Goal: Task Accomplishment & Management: Use online tool/utility

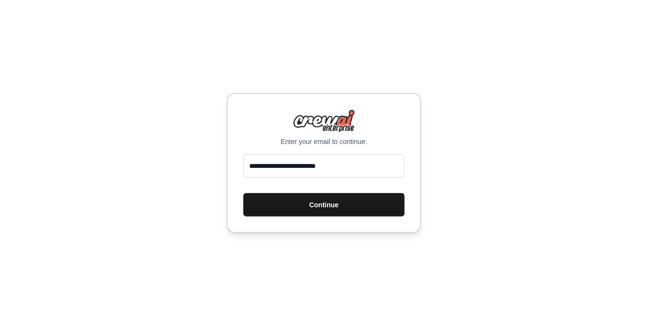
type input "**********"
click at [327, 207] on button "Continue" at bounding box center [323, 204] width 161 height 23
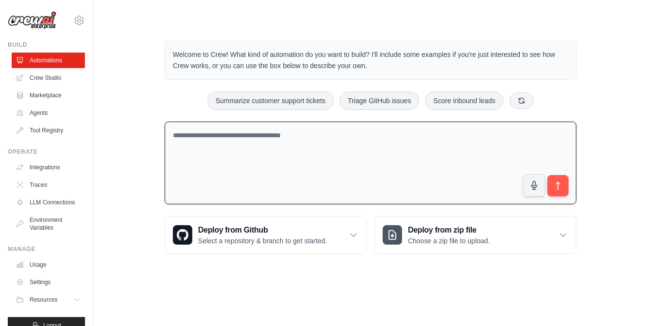
click at [241, 129] on textarea at bounding box center [371, 162] width 412 height 83
paste textarea "**********"
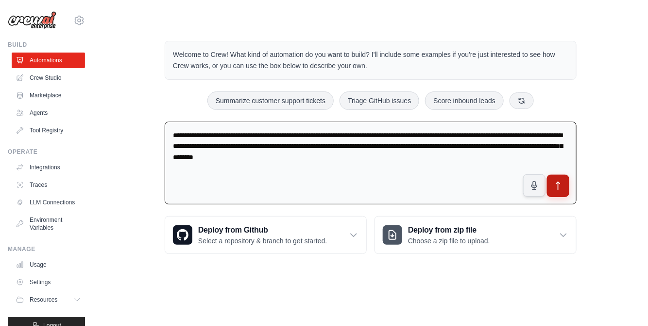
type textarea "**********"
click at [562, 184] on icon "submit" at bounding box center [558, 186] width 10 height 10
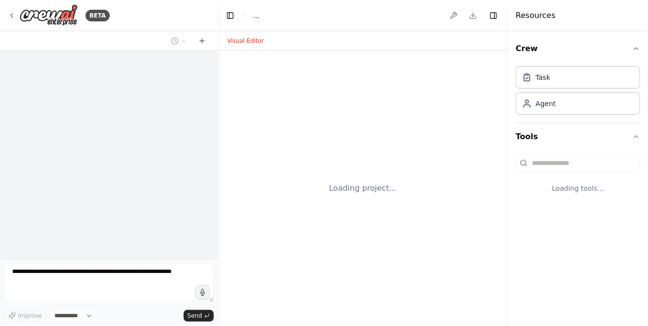
select select "****"
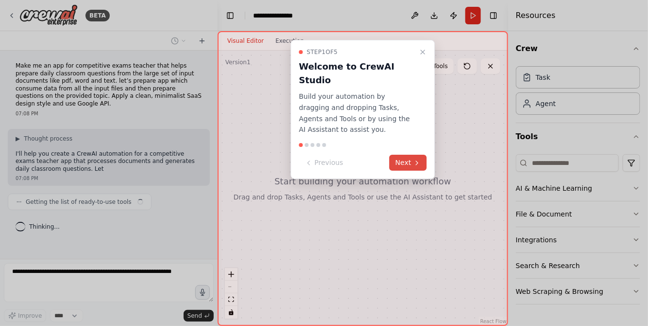
click at [406, 155] on button "Next" at bounding box center [408, 163] width 37 height 16
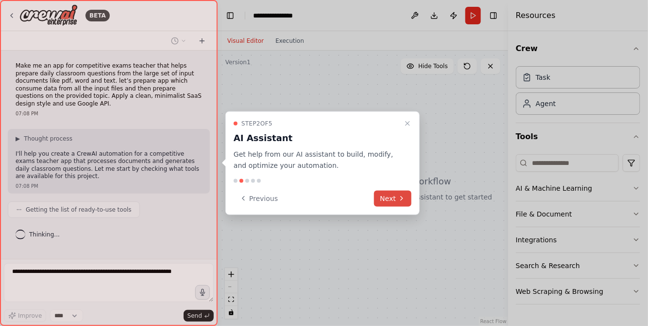
click at [393, 199] on button "Next" at bounding box center [392, 198] width 37 height 16
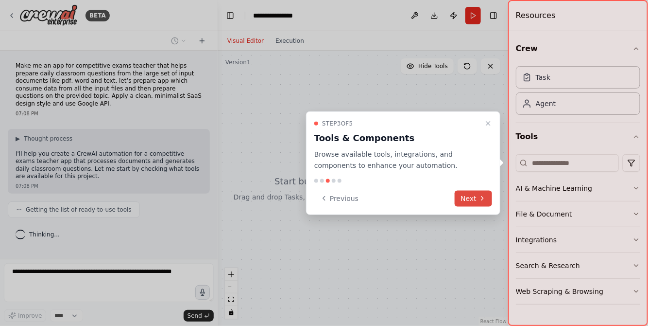
click at [466, 198] on button "Next" at bounding box center [473, 198] width 37 height 16
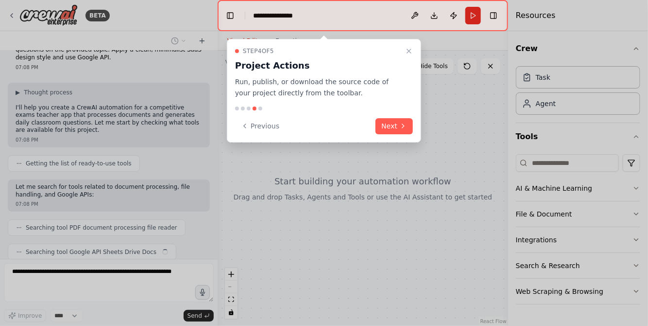
scroll to position [70, 0]
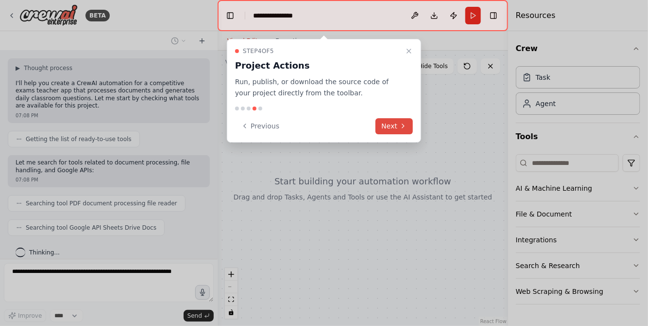
click at [398, 124] on button "Next" at bounding box center [394, 126] width 37 height 16
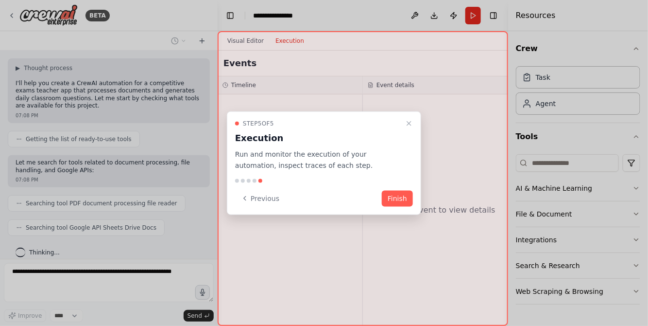
scroll to position [94, 0]
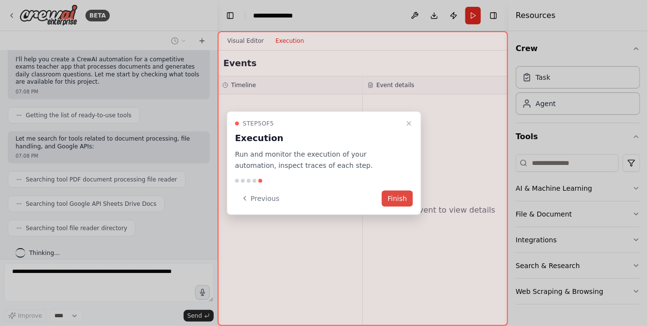
click at [402, 199] on button "Finish" at bounding box center [397, 198] width 31 height 16
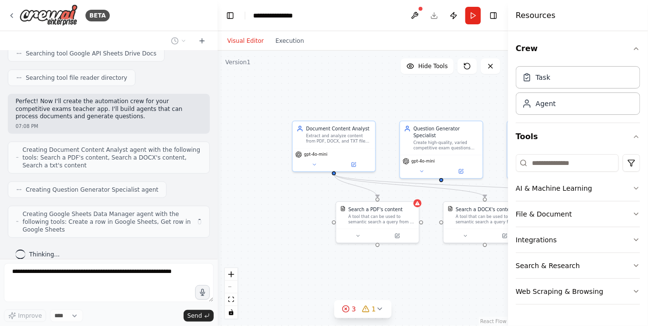
scroll to position [237, 0]
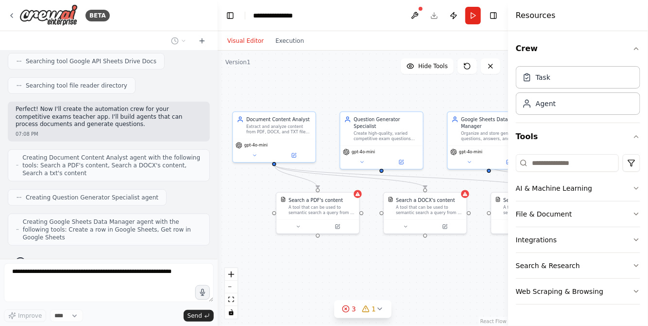
drag, startPoint x: 425, startPoint y: 104, endPoint x: 365, endPoint y: 95, distance: 61.0
click at [365, 95] on div ".deletable-edge-delete-btn { width: 20px; height: 20px; border: 0px solid #ffff…" at bounding box center [363, 188] width 291 height 275
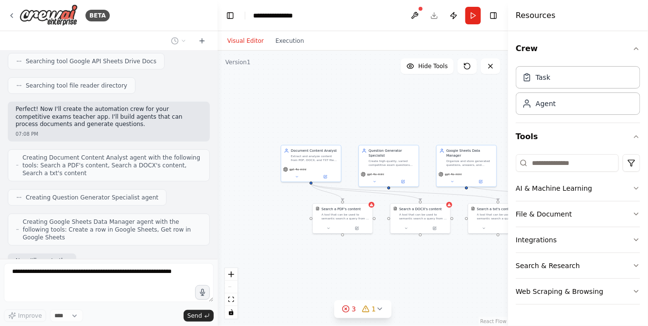
scroll to position [293, 0]
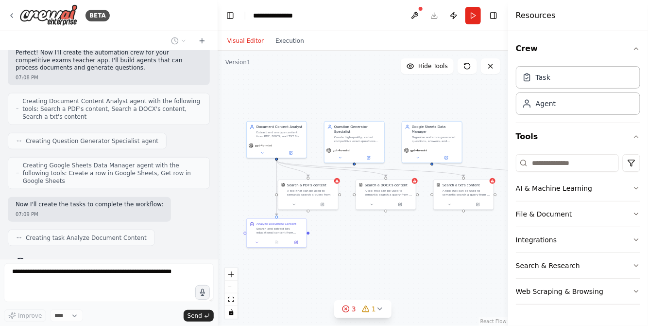
drag, startPoint x: 437, startPoint y: 134, endPoint x: 403, endPoint y: 110, distance: 41.9
click at [403, 110] on div ".deletable-edge-delete-btn { width: 20px; height: 20px; border: 0px solid #ffff…" at bounding box center [363, 188] width 291 height 275
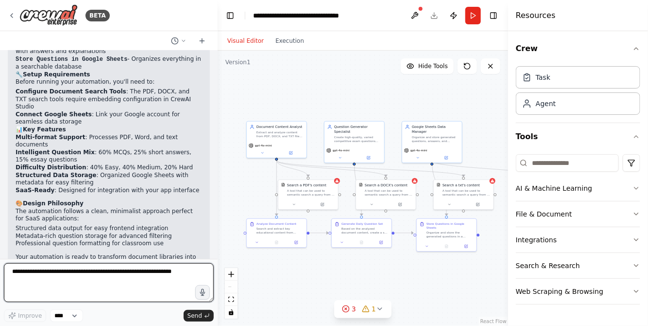
scroll to position [818, 0]
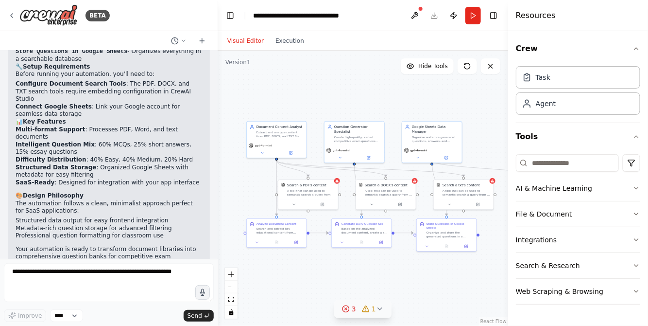
click at [379, 306] on icon at bounding box center [380, 309] width 8 height 8
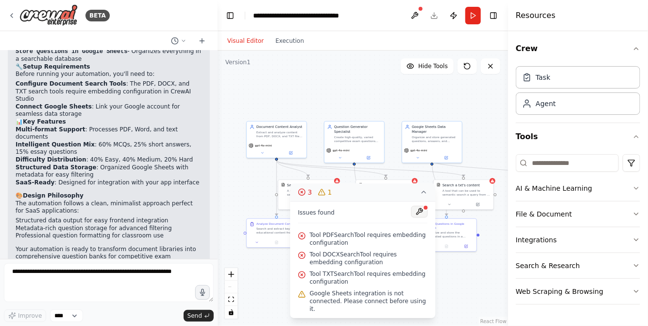
click at [420, 217] on button at bounding box center [420, 212] width 17 height 12
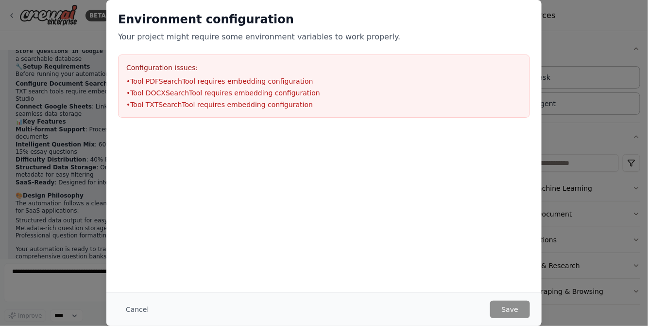
click at [249, 78] on li "• Tool PDFSearchTool requires embedding configuration" at bounding box center [324, 81] width 396 height 10
click at [310, 71] on h3 "Configuration issues:" at bounding box center [324, 68] width 396 height 10
click at [256, 94] on li "• Tool DOCXSearchTool requires embedding configuration" at bounding box center [324, 93] width 396 height 10
click at [233, 76] on li "• Tool PDFSearchTool requires embedding configuration" at bounding box center [324, 81] width 396 height 10
click at [141, 305] on button "Cancel" at bounding box center [137, 308] width 38 height 17
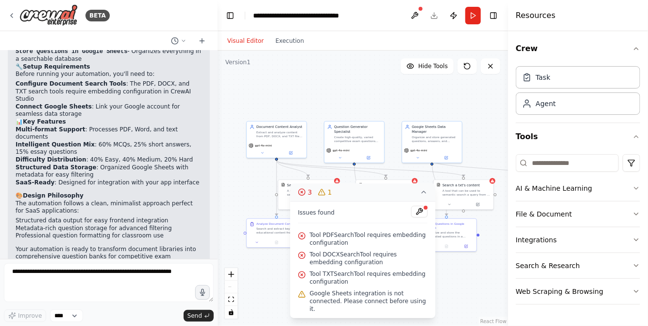
click at [460, 275] on div ".deletable-edge-delete-btn { width: 20px; height: 20px; border: 0px solid #ffff…" at bounding box center [363, 188] width 291 height 275
click at [422, 193] on icon at bounding box center [424, 192] width 4 height 2
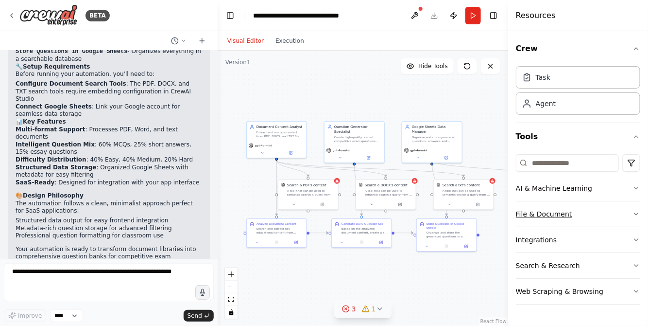
click at [636, 210] on icon "button" at bounding box center [637, 214] width 8 height 8
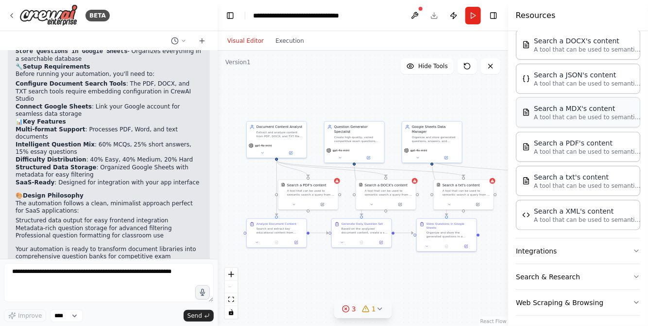
scroll to position [0, 0]
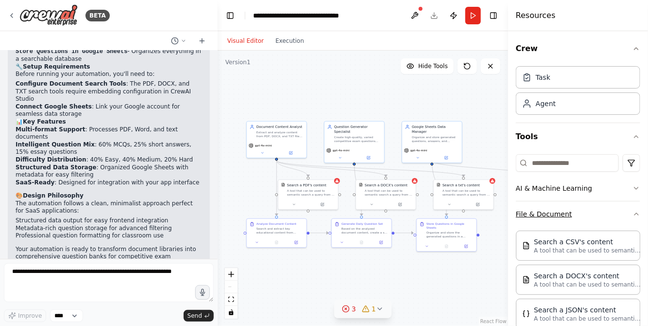
click at [625, 208] on button "File & Document" at bounding box center [578, 213] width 124 height 25
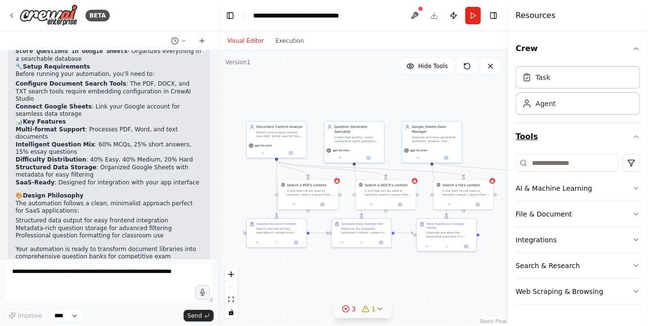
click at [637, 136] on icon "button" at bounding box center [637, 137] width 8 height 8
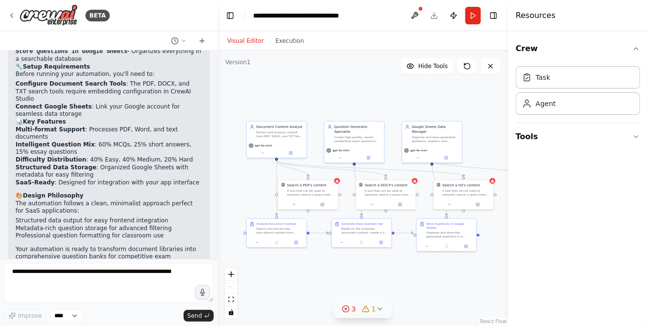
click at [415, 12] on button at bounding box center [415, 15] width 16 height 17
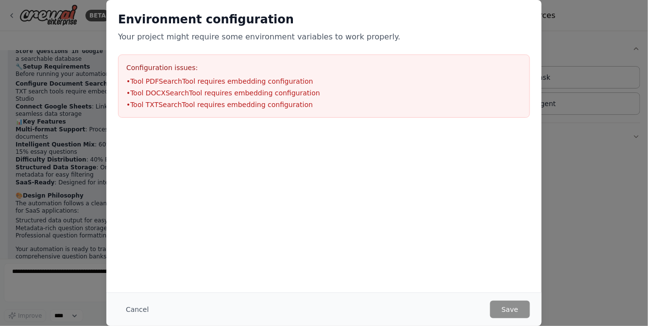
click at [412, 14] on h2 "Environment configuration" at bounding box center [324, 20] width 412 height 16
click at [176, 77] on li "• Tool PDFSearchTool requires embedding configuration" at bounding box center [324, 81] width 396 height 10
click at [145, 72] on div "Configuration issues: • Tool PDFSearchTool requires embedding configuration • T…" at bounding box center [324, 85] width 412 height 63
click at [196, 88] on li "• Tool DOCXSearchTool requires embedding configuration" at bounding box center [324, 93] width 396 height 10
click at [255, 84] on li "• Tool PDFSearchTool requires embedding configuration" at bounding box center [324, 81] width 396 height 10
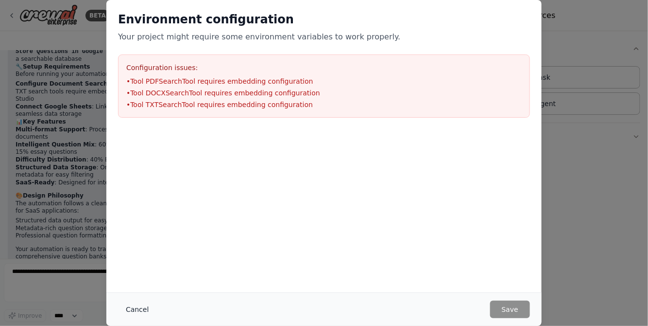
click at [134, 308] on button "Cancel" at bounding box center [137, 308] width 38 height 17
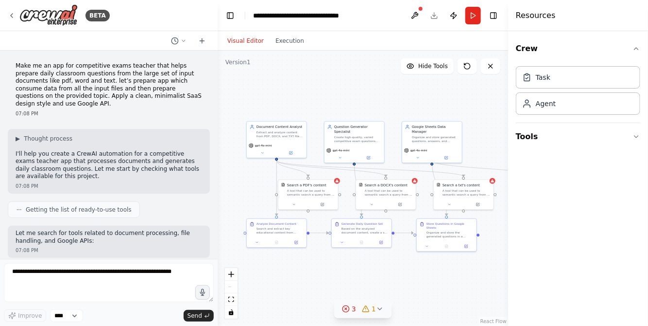
scroll to position [818, 0]
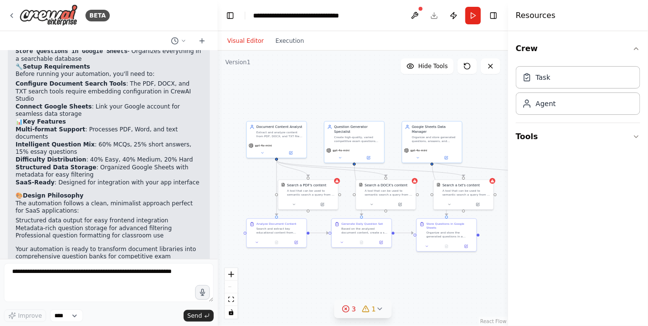
click at [243, 42] on button "Visual Editor" at bounding box center [246, 41] width 48 height 12
click at [280, 37] on button "Execution" at bounding box center [290, 41] width 40 height 12
click at [243, 36] on button "Visual Editor" at bounding box center [246, 41] width 48 height 12
click at [310, 196] on div "Search a PDF's content A tool that can be used to semantic search a query from …" at bounding box center [308, 188] width 60 height 19
click at [323, 208] on div "Search a PDF's content A tool that can be used to semantic search a query from …" at bounding box center [308, 193] width 61 height 31
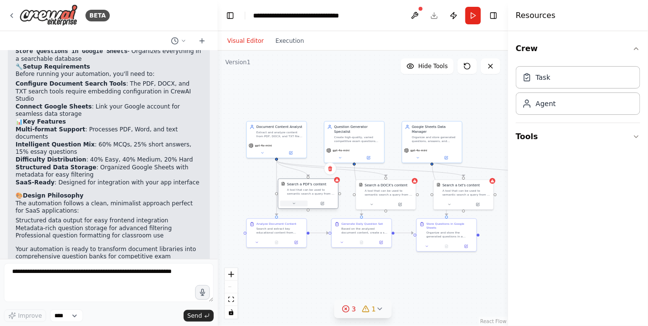
click at [294, 202] on icon at bounding box center [294, 203] width 4 height 4
click at [332, 273] on div "Select a model" at bounding box center [323, 274] width 78 height 5
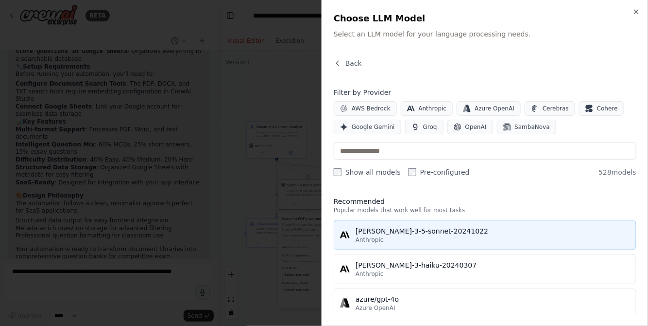
click at [438, 239] on div "Anthropic" at bounding box center [493, 240] width 275 height 8
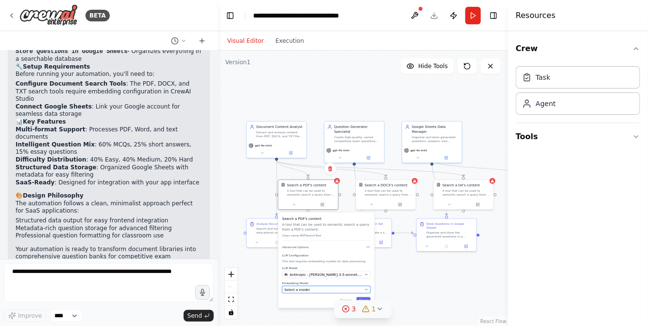
click at [309, 289] on div "Select a model" at bounding box center [323, 289] width 78 height 5
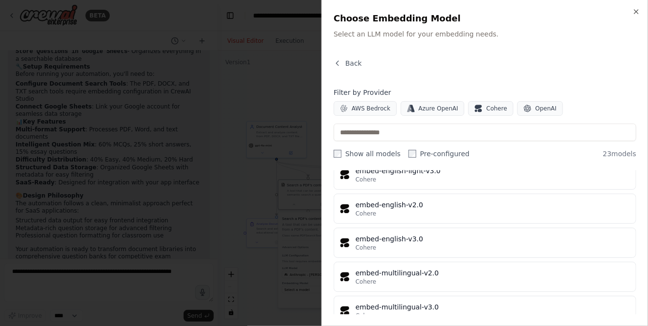
scroll to position [648, 0]
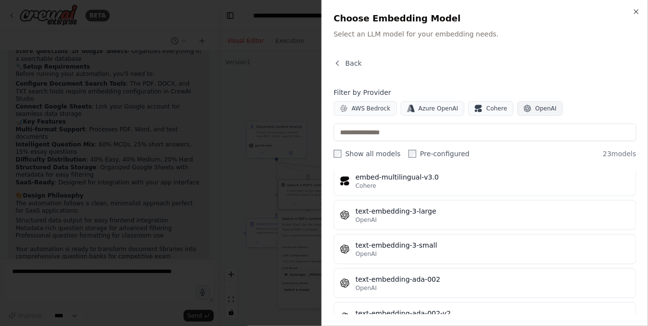
click at [547, 104] on button "OpenAI" at bounding box center [540, 108] width 46 height 15
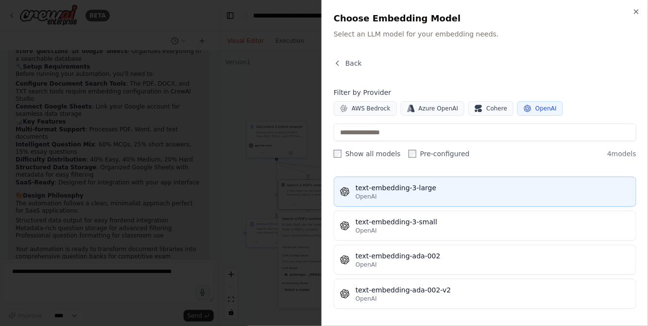
click at [502, 189] on div "text-embedding-3-large" at bounding box center [493, 188] width 275 height 10
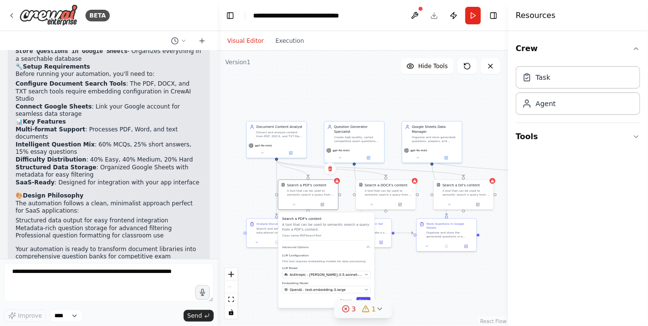
click at [366, 299] on button "Save" at bounding box center [364, 300] width 14 height 7
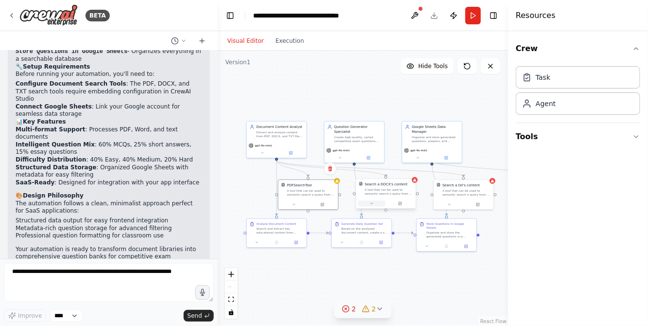
click at [374, 203] on icon at bounding box center [372, 203] width 4 height 4
click at [402, 273] on div "Select a model" at bounding box center [401, 274] width 78 height 5
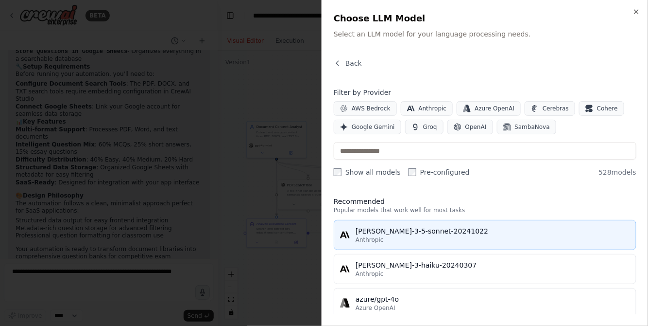
click at [446, 236] on div "Anthropic" at bounding box center [493, 240] width 275 height 8
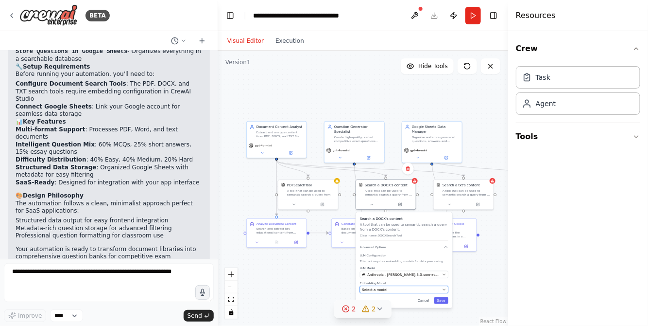
click at [402, 289] on div "Select a model" at bounding box center [401, 289] width 78 height 5
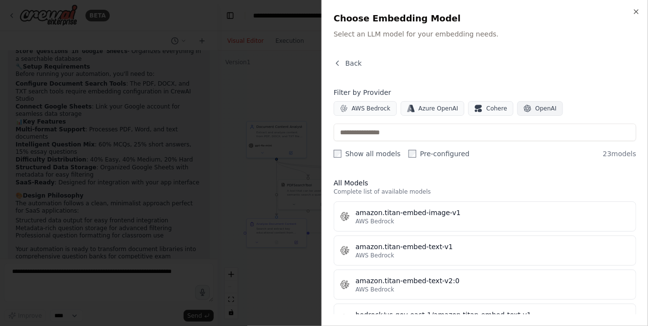
click at [535, 105] on span "OpenAI" at bounding box center [545, 108] width 21 height 8
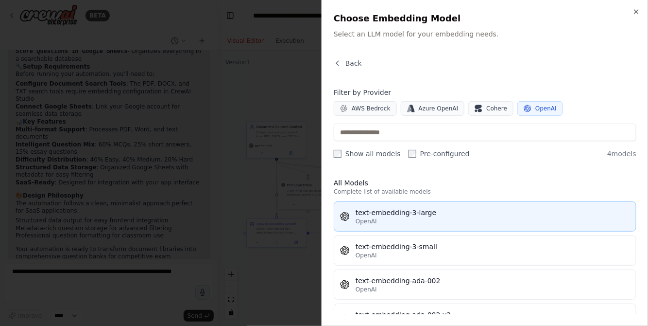
click at [413, 211] on div "text-embedding-3-large" at bounding box center [493, 212] width 275 height 10
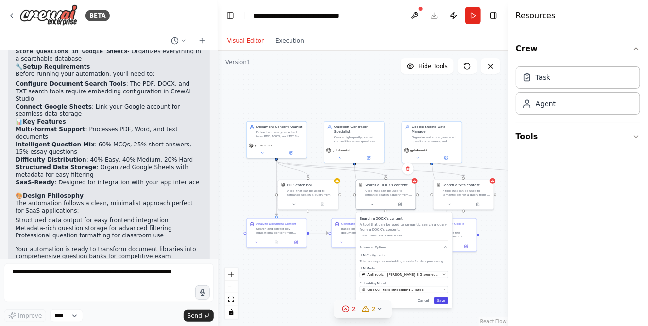
click at [443, 301] on button "Save" at bounding box center [441, 300] width 14 height 7
click at [480, 201] on button at bounding box center [478, 203] width 28 height 6
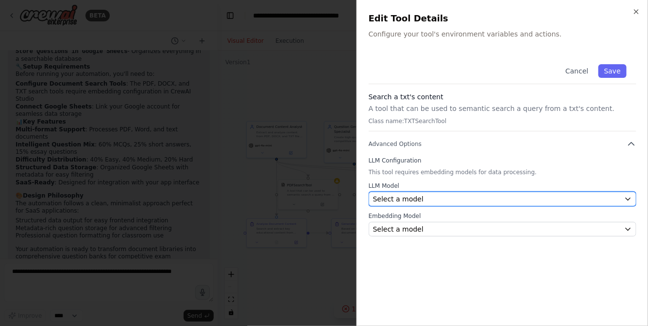
click at [490, 197] on div "Select a model" at bounding box center [496, 199] width 247 height 10
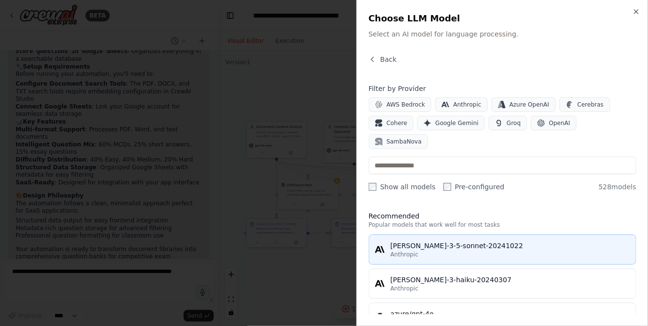
click at [429, 250] on div "Anthropic" at bounding box center [511, 254] width 240 height 8
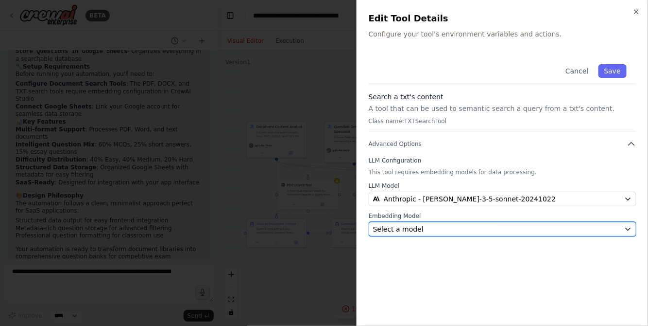
click at [466, 225] on div "Select a model" at bounding box center [496, 229] width 247 height 10
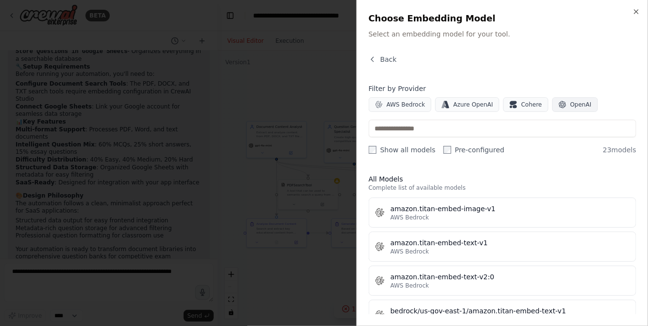
click at [570, 101] on span "OpenAI" at bounding box center [580, 105] width 21 height 8
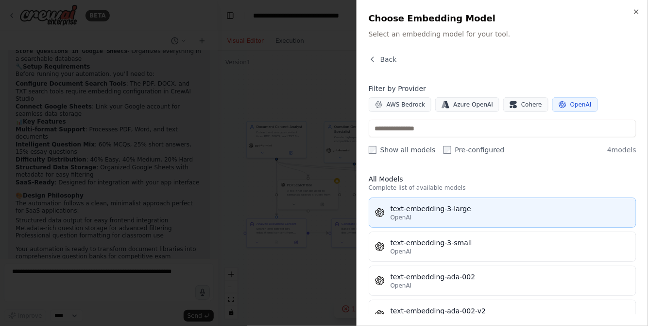
click at [458, 213] on div "OpenAI" at bounding box center [511, 217] width 240 height 8
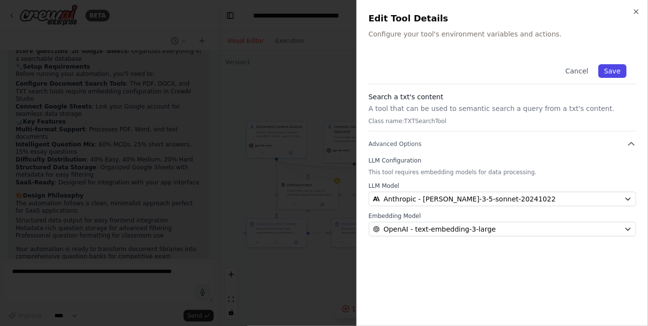
click at [612, 74] on button "Save" at bounding box center [613, 71] width 28 height 14
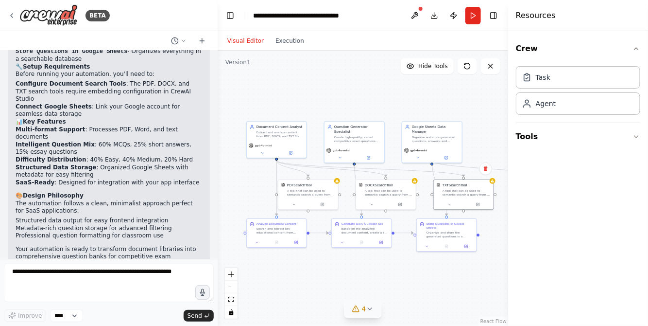
click at [368, 310] on icon at bounding box center [370, 309] width 8 height 8
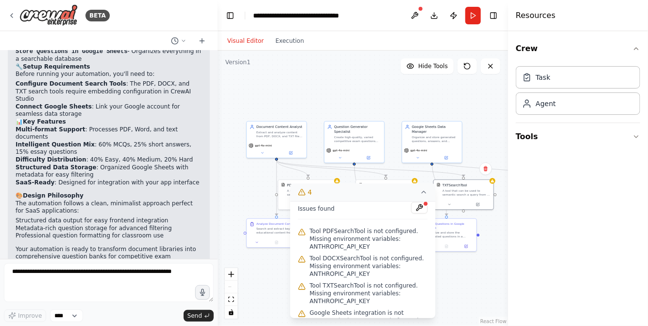
scroll to position [0, 0]
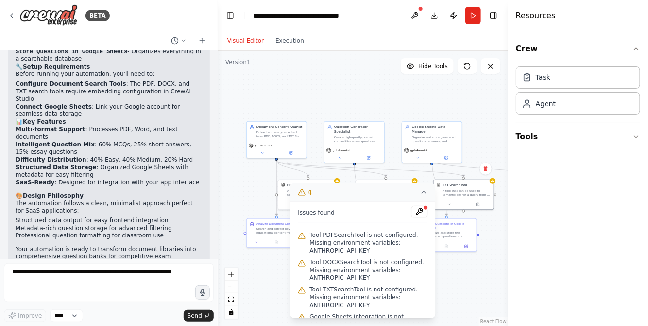
click at [423, 207] on div at bounding box center [426, 208] width 6 height 6
click at [412, 209] on button at bounding box center [420, 212] width 17 height 12
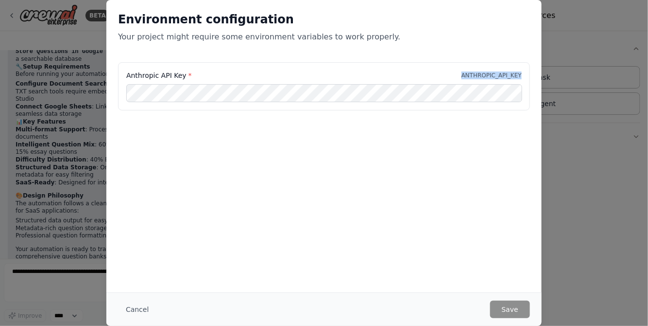
drag, startPoint x: 469, startPoint y: 73, endPoint x: 529, endPoint y: 74, distance: 59.8
click at [529, 74] on div "Anthropic API Key * ANTHROPIC_API_KEY" at bounding box center [324, 86] width 412 height 48
copy p "ANTHROPIC_API_KEY"
click at [138, 309] on button "Cancel" at bounding box center [137, 308] width 38 height 17
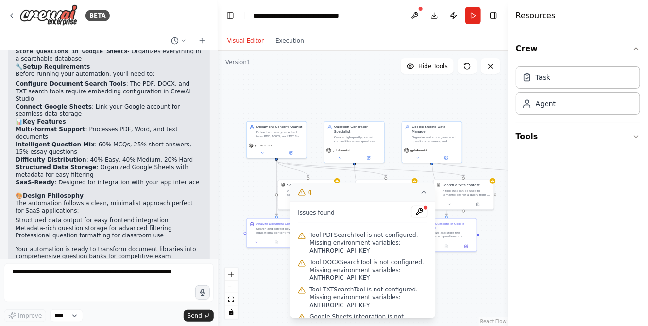
click at [249, 189] on div ".deletable-edge-delete-btn { width: 20px; height: 20px; border: 0px solid #ffff…" at bounding box center [363, 188] width 291 height 275
click at [425, 191] on icon at bounding box center [424, 192] width 8 height 8
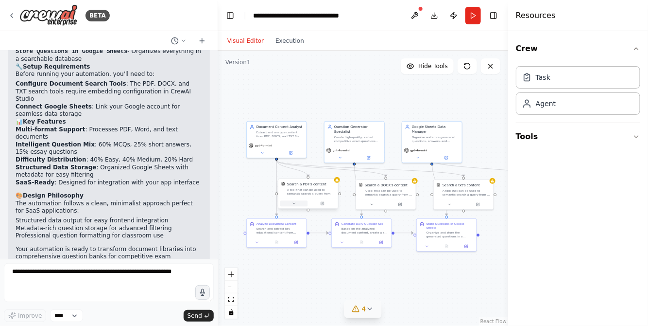
click at [296, 202] on button at bounding box center [294, 203] width 28 height 6
click at [344, 274] on span "Anthropic - claude-3-5-sonnet-20241022" at bounding box center [326, 274] width 73 height 5
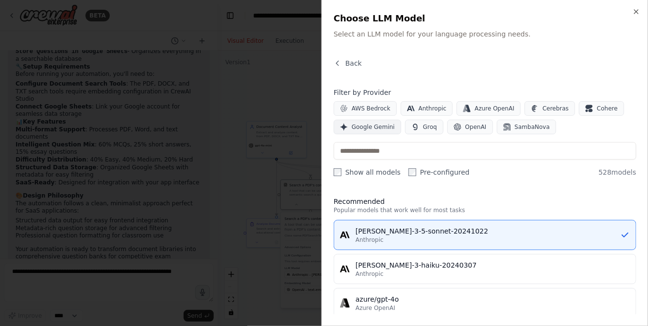
click at [369, 127] on span "Google Gemini" at bounding box center [373, 127] width 43 height 8
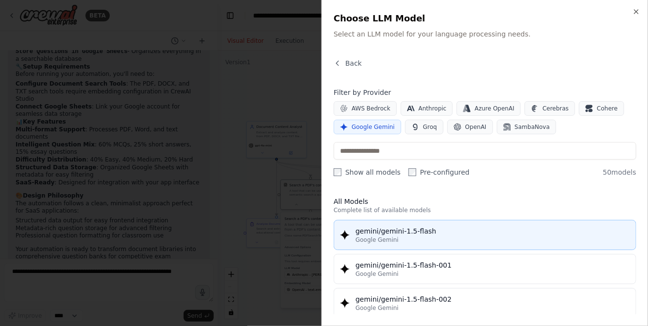
click at [469, 228] on div "gemini/gemini-1.5-flash" at bounding box center [493, 231] width 275 height 10
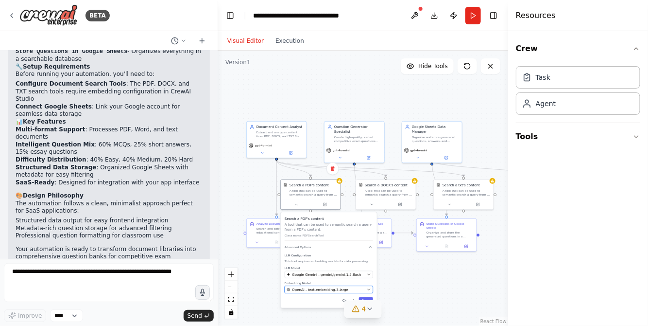
click at [312, 290] on span "OpenAI - text-embedding-3-large" at bounding box center [320, 289] width 56 height 5
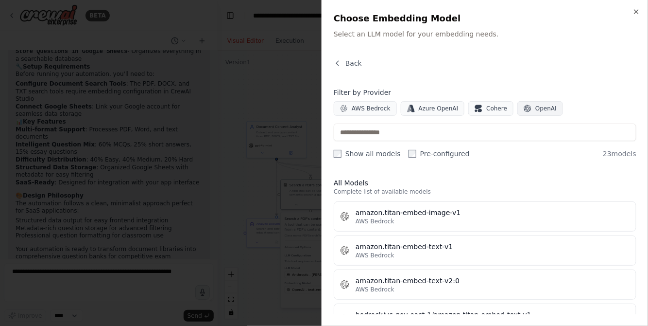
click at [542, 105] on span "OpenAI" at bounding box center [545, 108] width 21 height 8
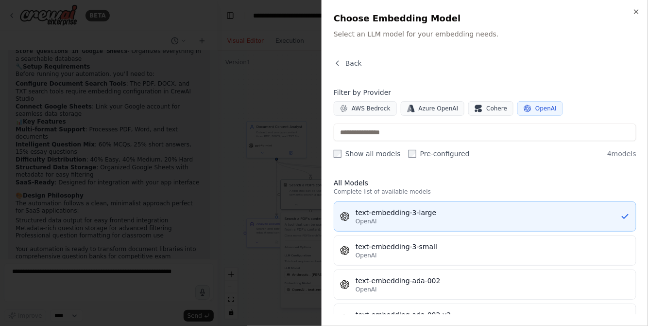
click at [472, 218] on div "OpenAI" at bounding box center [488, 221] width 265 height 8
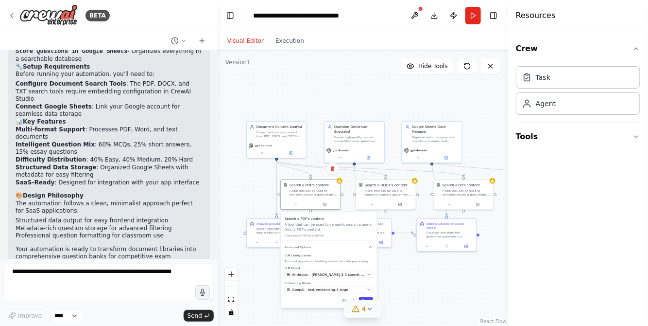
click at [366, 299] on button "Save" at bounding box center [366, 300] width 14 height 7
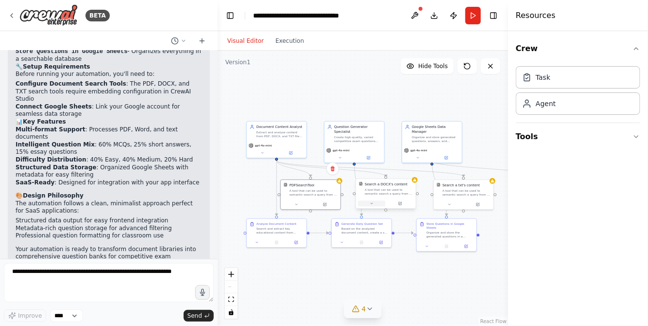
click at [373, 203] on icon at bounding box center [372, 203] width 2 height 1
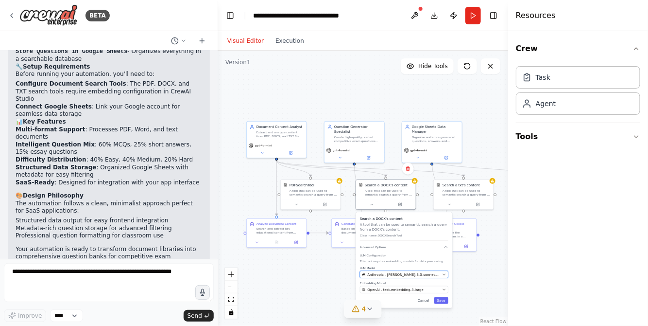
click at [389, 275] on span "Anthropic - claude-3-5-sonnet-20241022" at bounding box center [403, 274] width 73 height 5
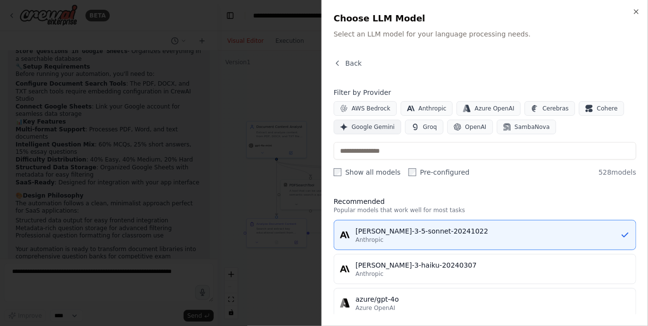
click at [379, 125] on span "Google Gemini" at bounding box center [373, 127] width 43 height 8
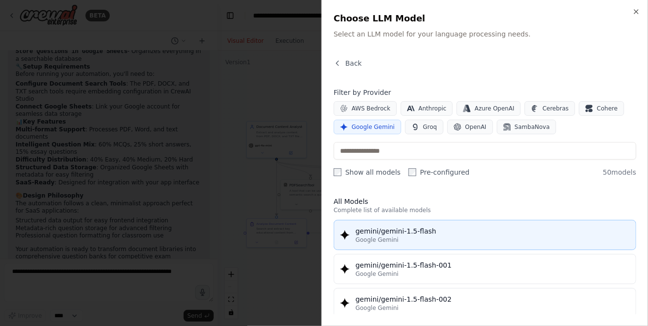
click at [413, 233] on div "gemini/gemini-1.5-flash" at bounding box center [493, 231] width 275 height 10
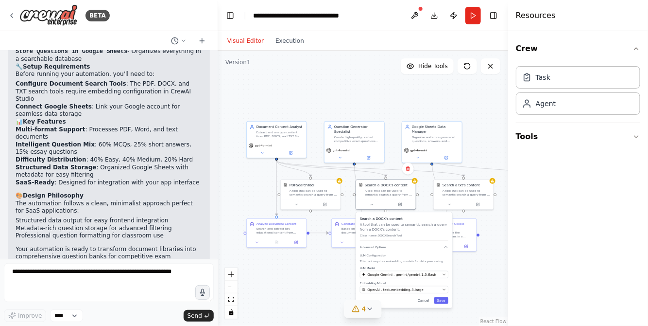
click at [446, 303] on div "Search a DOCX's content A tool that can be used to semantic search a query from…" at bounding box center [404, 259] width 96 height 95
click at [442, 299] on button "Save" at bounding box center [441, 300] width 14 height 7
click at [452, 200] on button at bounding box center [450, 203] width 28 height 6
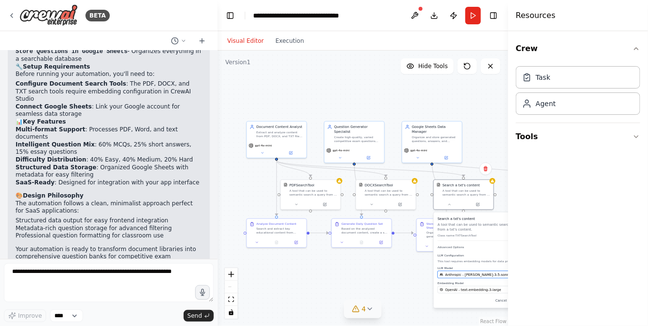
click at [462, 275] on span "Anthropic - claude-3-5-sonnet-20241022" at bounding box center [481, 274] width 73 height 5
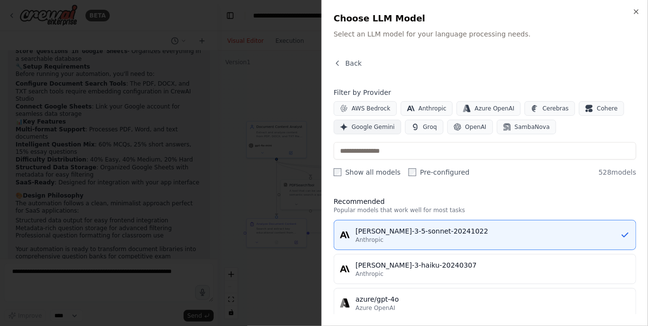
click at [376, 124] on span "Google Gemini" at bounding box center [373, 127] width 43 height 8
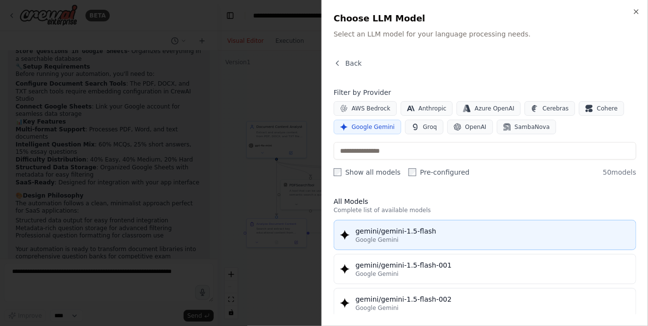
click at [408, 238] on div "Google Gemini" at bounding box center [493, 240] width 275 height 8
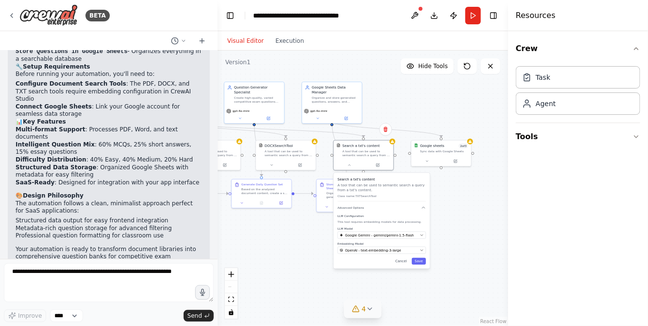
drag, startPoint x: 398, startPoint y: 279, endPoint x: 298, endPoint y: 240, distance: 107.6
click at [298, 240] on div ".deletable-edge-delete-btn { width: 20px; height: 20px; border: 0px solid #ffff…" at bounding box center [363, 188] width 291 height 275
click at [427, 261] on div "Search a txt's content A tool that can be used to semantic search a query from …" at bounding box center [382, 219] width 96 height 95
click at [421, 263] on button "Save" at bounding box center [419, 261] width 14 height 7
click at [430, 161] on button at bounding box center [427, 160] width 28 height 6
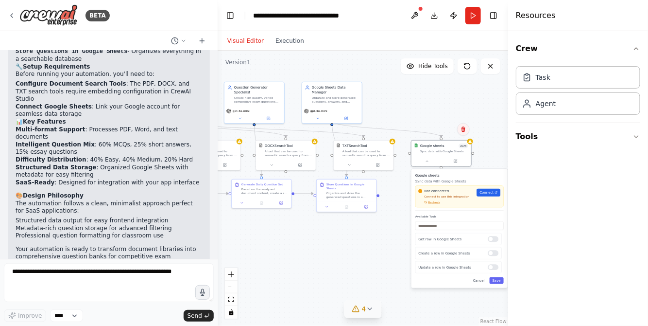
click at [461, 130] on icon at bounding box center [464, 129] width 6 height 6
click at [444, 130] on button "Confirm" at bounding box center [436, 129] width 34 height 12
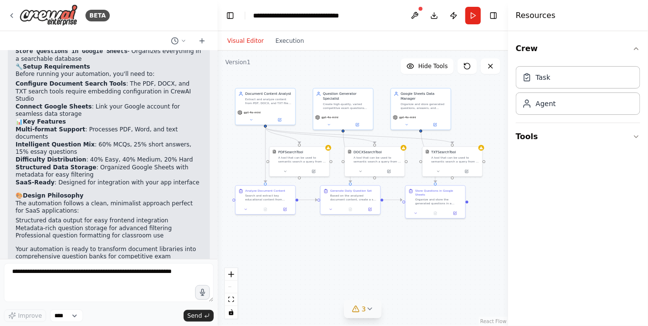
drag, startPoint x: 383, startPoint y: 230, endPoint x: 473, endPoint y: 237, distance: 89.6
click at [473, 237] on div ".deletable-edge-delete-btn { width: 20px; height: 20px; border: 0px solid #ffff…" at bounding box center [363, 188] width 291 height 275
click at [362, 306] on span "3" at bounding box center [364, 309] width 4 height 10
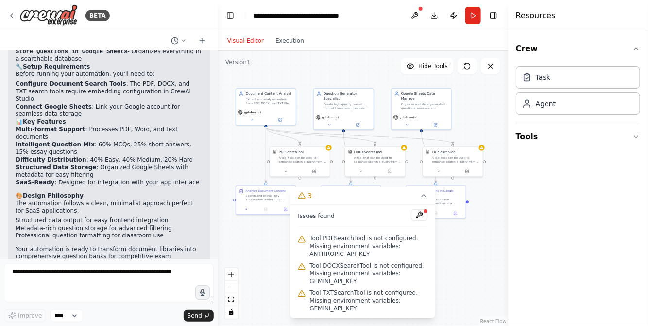
click at [470, 244] on div ".deletable-edge-delete-btn { width: 20px; height: 20px; border: 0px solid #ffff…" at bounding box center [363, 188] width 291 height 275
click at [406, 149] on div ".deletable-edge-delete-btn { width: 20px; height: 20px; border: 0px solid #ffff…" at bounding box center [363, 188] width 291 height 275
click at [415, 10] on button at bounding box center [415, 15] width 16 height 17
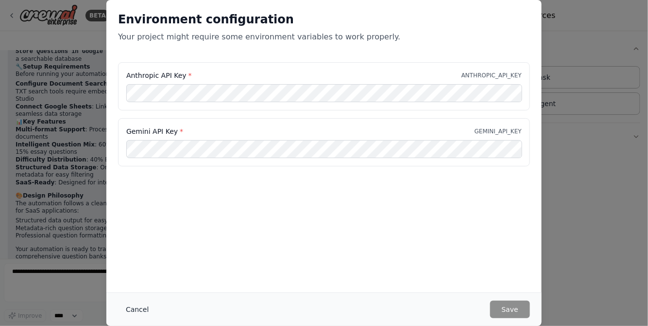
click at [142, 311] on button "Cancel" at bounding box center [137, 308] width 38 height 17
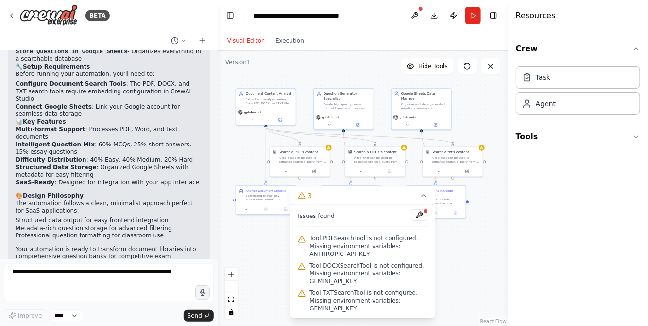
click at [461, 249] on div ".deletable-edge-delete-btn { width: 20px; height: 20px; border: 0px solid #ffff…" at bounding box center [363, 188] width 291 height 275
click at [483, 150] on div ".deletable-edge-delete-btn { width: 20px; height: 20px; border: 0px solid #ffff…" at bounding box center [363, 188] width 291 height 275
click at [371, 247] on span "Tool PDFSearchTool is not configured. Missing environment variables: ANTHROPIC_…" at bounding box center [369, 245] width 118 height 23
click at [355, 295] on div "Tool TXTSearchTool is not configured. Missing environment variables: GEMINI_API…" at bounding box center [363, 300] width 130 height 27
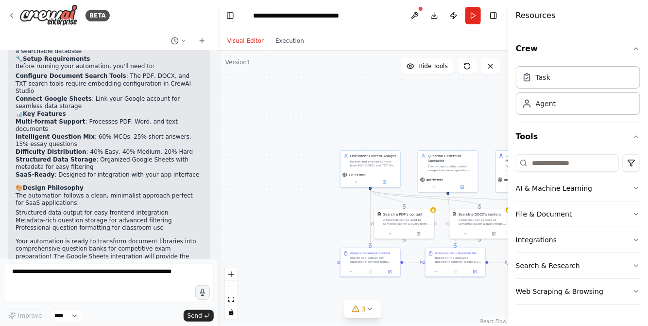
scroll to position [818, 0]
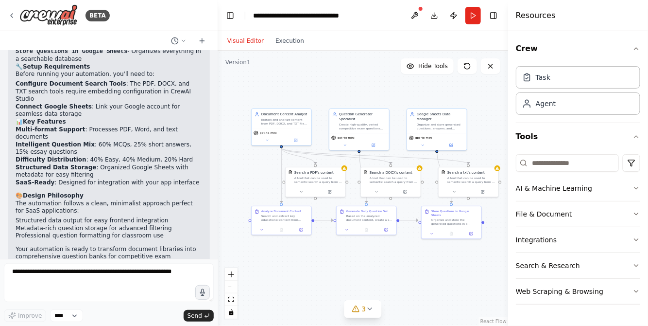
drag, startPoint x: 316, startPoint y: 205, endPoint x: 227, endPoint y: 163, distance: 98.2
click at [227, 163] on div ".deletable-edge-delete-btn { width: 20px; height: 20px; border: 0px solid #ffff…" at bounding box center [363, 188] width 291 height 275
click at [417, 15] on button at bounding box center [415, 15] width 16 height 17
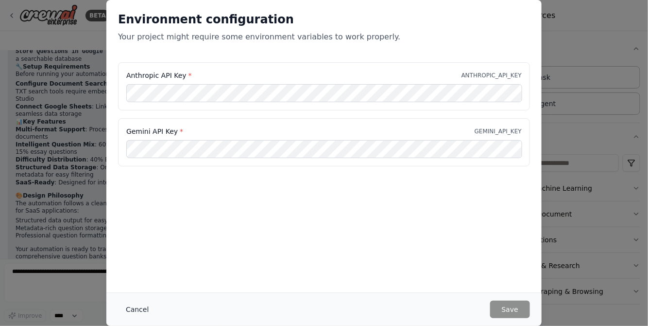
click at [136, 306] on button "Cancel" at bounding box center [137, 308] width 38 height 17
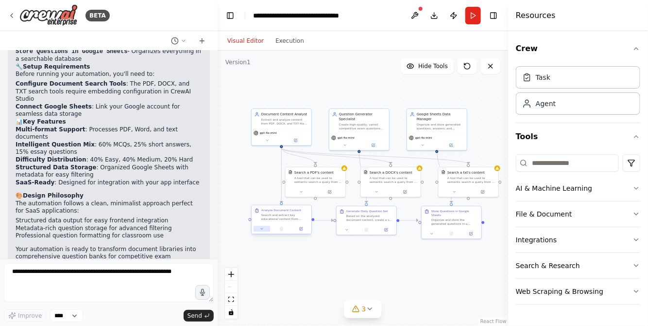
click at [260, 226] on button at bounding box center [262, 229] width 17 height 6
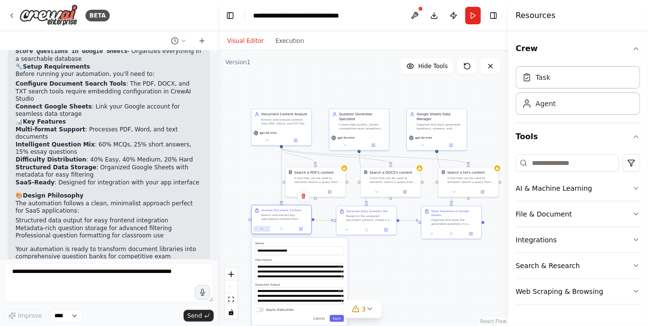
click at [260, 226] on button at bounding box center [262, 229] width 17 height 6
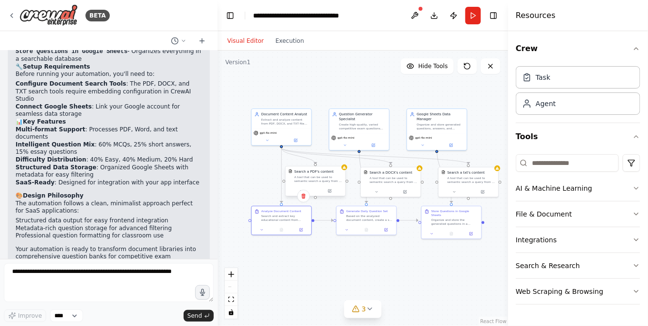
click at [330, 181] on div "A tool that can be used to semantic search a query from a PDF's content." at bounding box center [318, 179] width 48 height 8
click at [304, 190] on button at bounding box center [302, 191] width 28 height 6
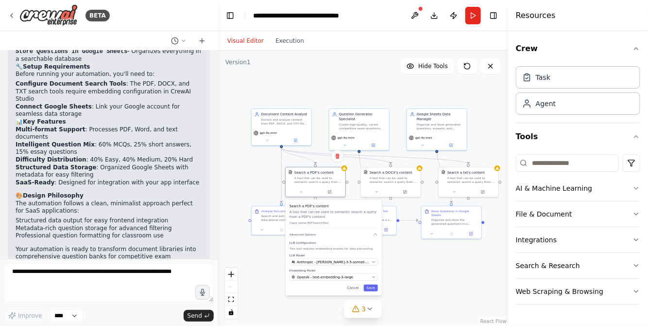
click at [344, 265] on div "LLM Model Anthropic - claude-3-5-sonnet-20241022 Embedding Model OpenAI - text-…" at bounding box center [334, 266] width 88 height 27
click at [344, 263] on span "Anthropic - claude-3-5-sonnet-20241022" at bounding box center [333, 261] width 73 height 5
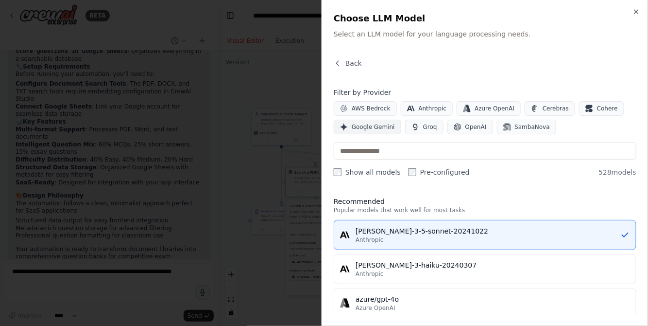
click at [381, 124] on span "Google Gemini" at bounding box center [373, 127] width 43 height 8
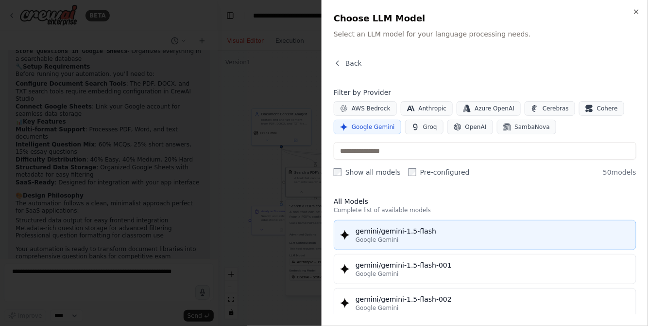
click at [415, 240] on div "Google Gemini" at bounding box center [493, 240] width 275 height 8
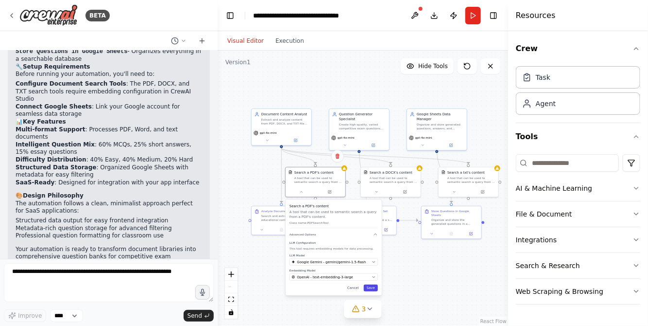
click at [371, 285] on button "Save" at bounding box center [371, 287] width 14 height 7
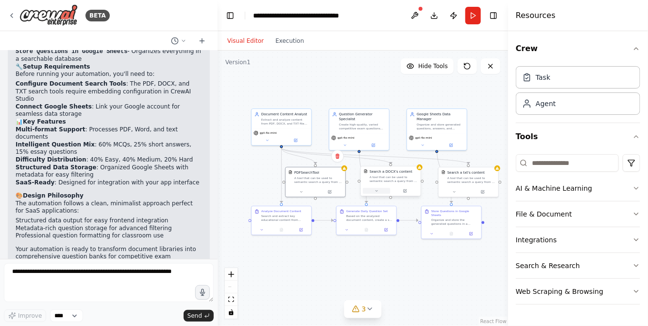
click at [374, 189] on button at bounding box center [377, 191] width 28 height 6
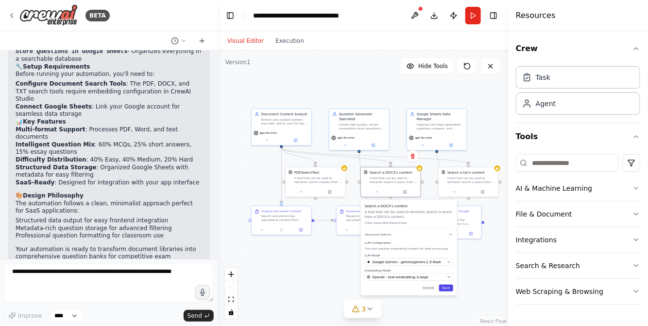
click at [452, 287] on button "Save" at bounding box center [446, 287] width 14 height 7
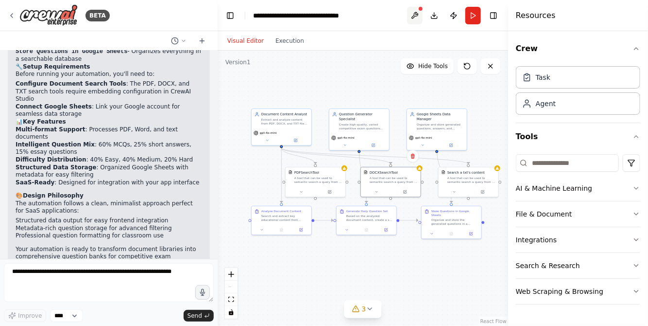
click at [411, 13] on button at bounding box center [415, 15] width 16 height 17
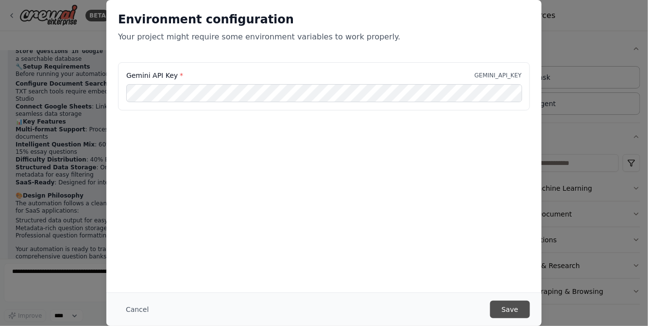
click at [508, 309] on button "Save" at bounding box center [510, 308] width 40 height 17
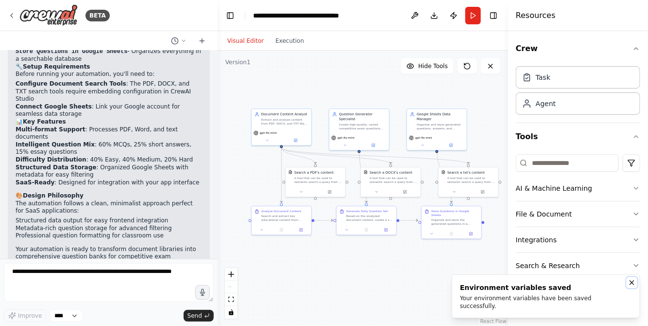
click at [632, 284] on icon "Notifications (F8)" at bounding box center [632, 282] width 4 height 4
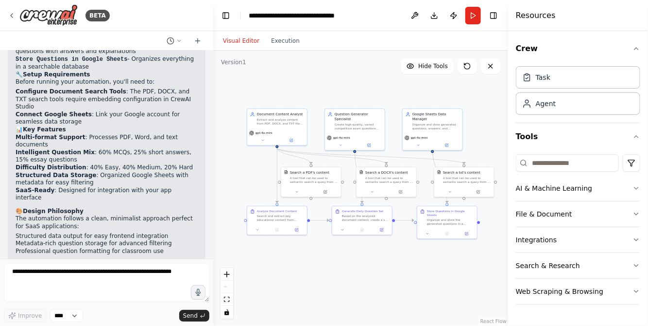
drag, startPoint x: 213, startPoint y: 222, endPoint x: 216, endPoint y: 156, distance: 65.6
click at [216, 156] on div "BETA Make me an app for competitive exams teacher that helps prepare daily clas…" at bounding box center [324, 163] width 648 height 326
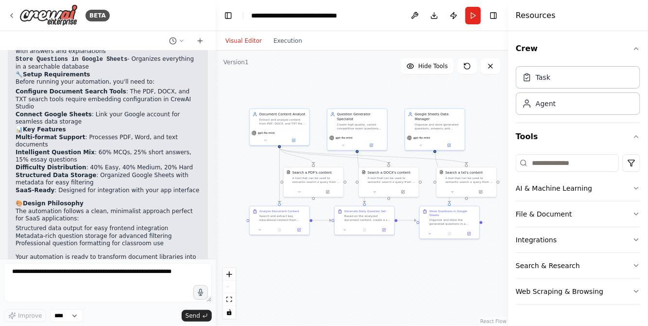
click at [433, 269] on div ".deletable-edge-delete-btn { width: 20px; height: 20px; border: 0px solid #ffff…" at bounding box center [362, 188] width 293 height 275
click at [277, 218] on div "Search and extract key educational content from uploaded documents (PDF, DOCX, …" at bounding box center [282, 217] width 47 height 8
click at [258, 230] on button at bounding box center [260, 229] width 17 height 6
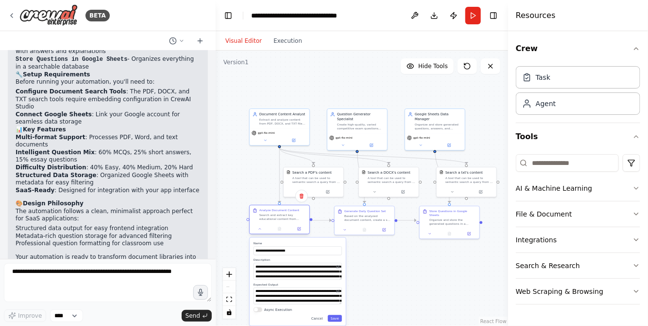
click at [276, 221] on div "Analyze Document Content Search and extract key educational content from upload…" at bounding box center [280, 214] width 60 height 18
click at [318, 320] on button "Cancel" at bounding box center [317, 318] width 17 height 7
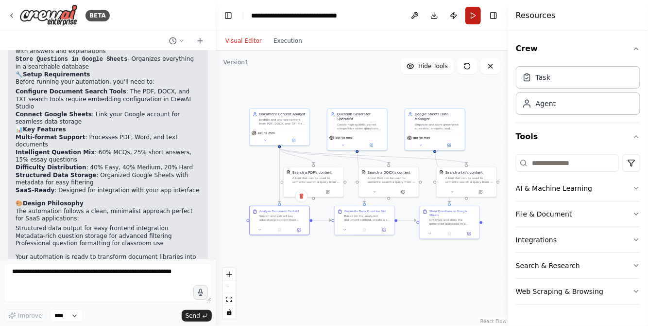
click at [472, 17] on button "Run" at bounding box center [473, 15] width 16 height 17
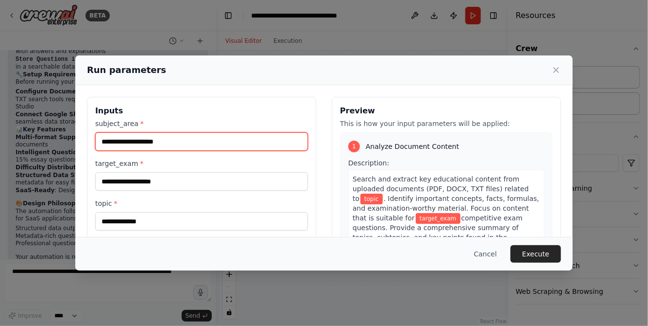
click at [153, 139] on input "subject_area *" at bounding box center [201, 141] width 213 height 18
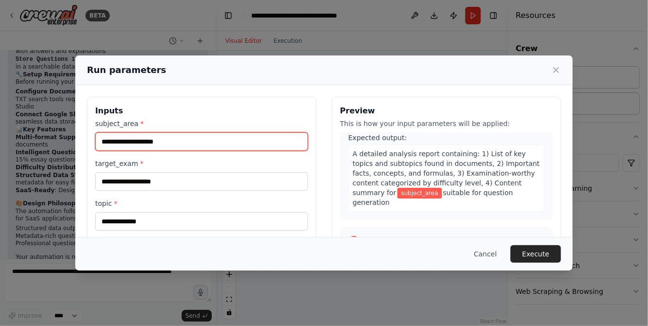
scroll to position [0, 0]
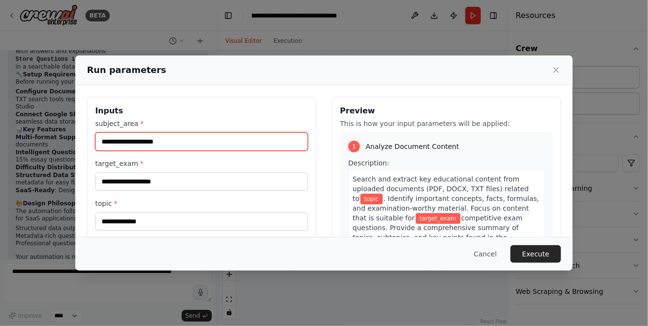
click at [163, 147] on input "subject_area *" at bounding box center [201, 141] width 213 height 18
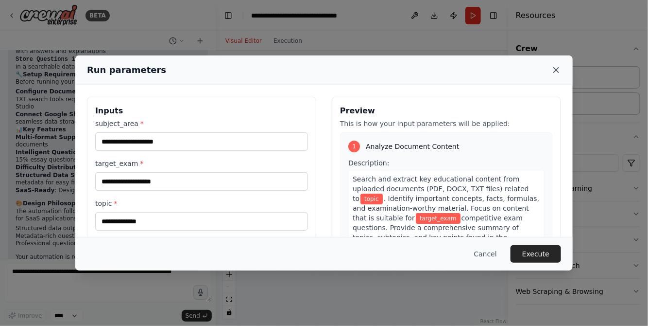
click at [556, 71] on icon at bounding box center [556, 70] width 10 height 10
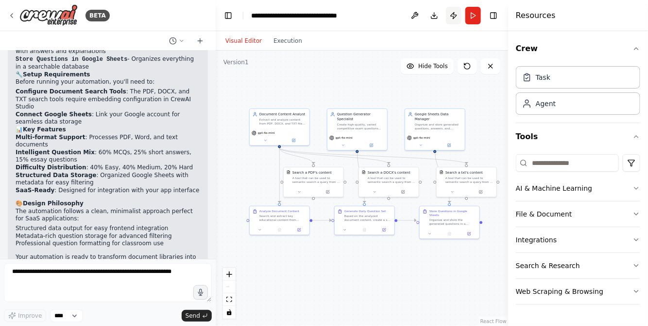
click at [448, 13] on button "Publish" at bounding box center [454, 15] width 16 height 17
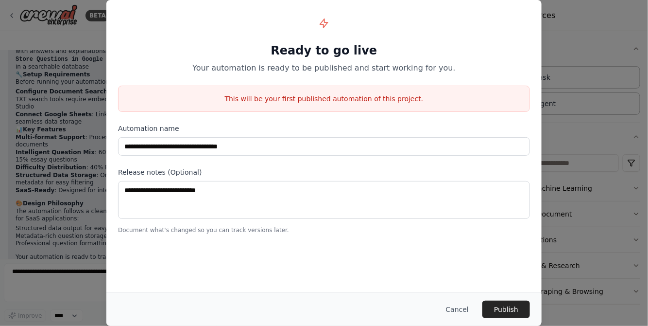
click at [470, 309] on button "Cancel" at bounding box center [457, 308] width 38 height 17
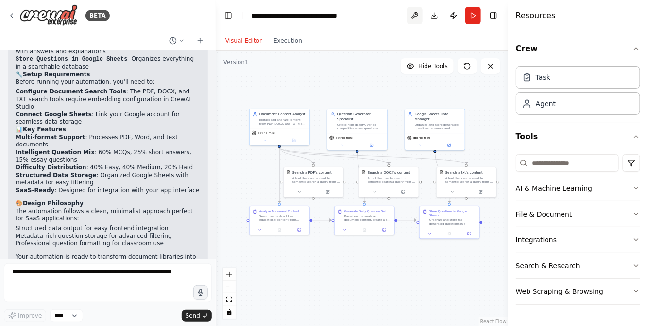
click at [412, 16] on button at bounding box center [415, 15] width 16 height 17
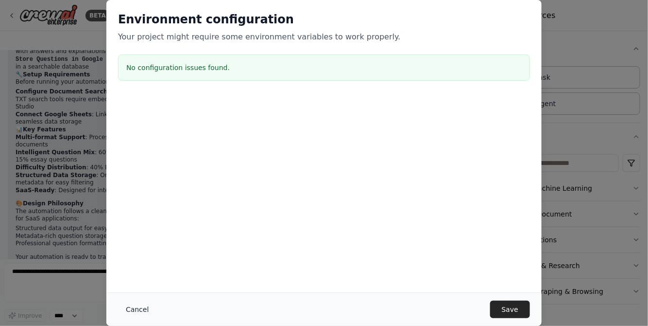
click at [138, 308] on button "Cancel" at bounding box center [137, 308] width 38 height 17
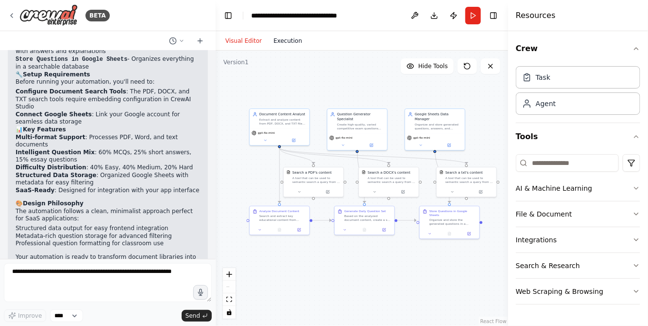
click at [289, 46] on button "Execution" at bounding box center [288, 41] width 40 height 12
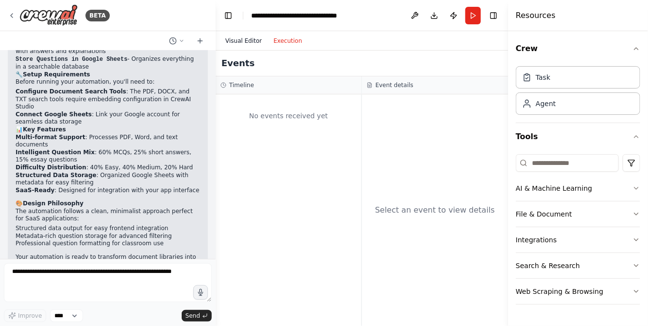
click at [239, 41] on button "Visual Editor" at bounding box center [244, 41] width 48 height 12
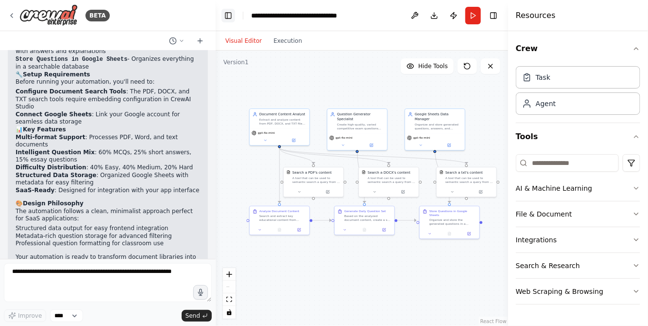
click at [231, 14] on button "Toggle Left Sidebar" at bounding box center [229, 16] width 14 height 14
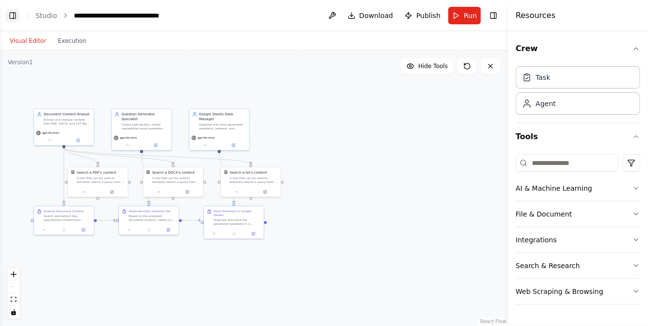
click at [15, 15] on button "Toggle Left Sidebar" at bounding box center [13, 16] width 14 height 14
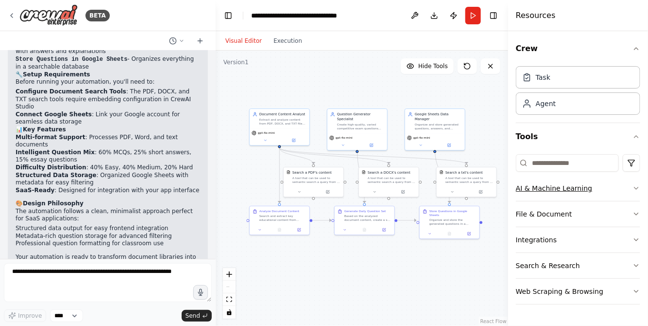
click at [636, 187] on icon "button" at bounding box center [637, 188] width 4 height 2
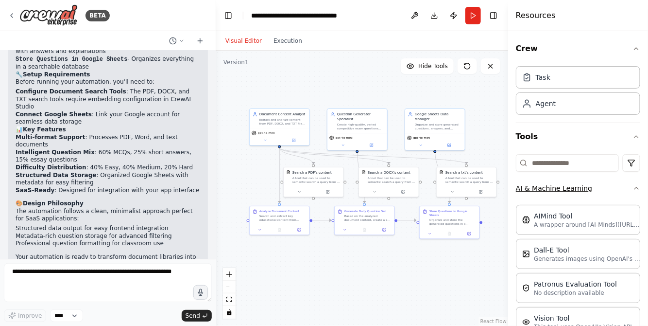
click at [633, 188] on icon "button" at bounding box center [637, 188] width 8 height 8
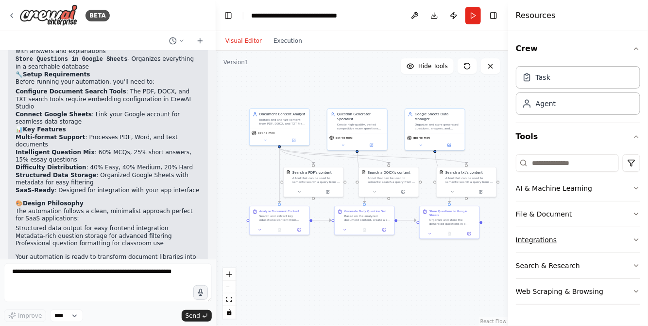
click at [625, 240] on button "Integrations" at bounding box center [578, 239] width 124 height 25
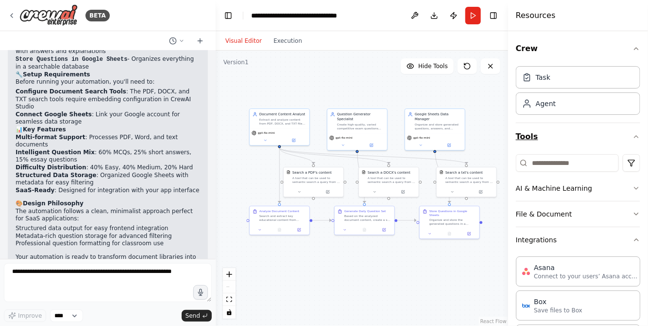
click at [633, 133] on icon "button" at bounding box center [637, 137] width 8 height 8
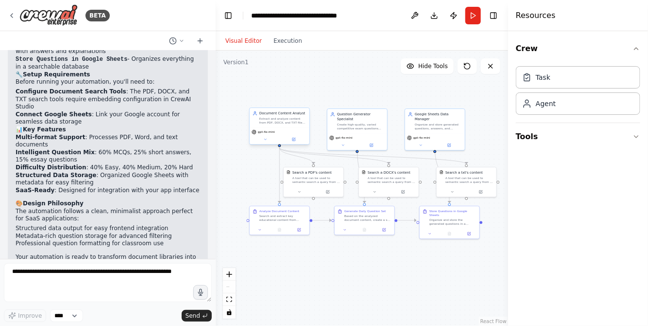
click at [280, 129] on div "gpt-4o-mini" at bounding box center [280, 135] width 60 height 17
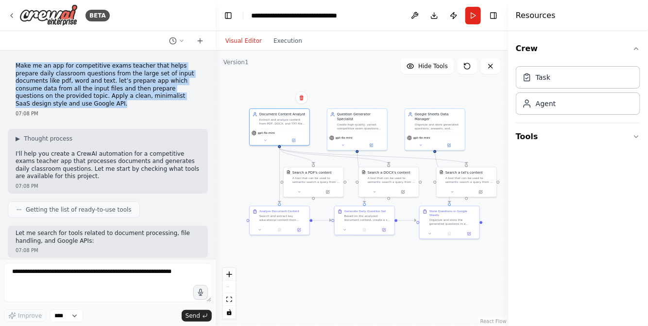
drag, startPoint x: 14, startPoint y: 62, endPoint x: 178, endPoint y: 100, distance: 168.5
click at [178, 100] on div "Make me an app for competitive exams teacher that helps prepare daily classroom…" at bounding box center [108, 89] width 200 height 63
copy p "Make me an app for competitive exams teacher that helps prepare daily classroom…"
click at [372, 212] on div "Generate Daily Question Set Based on the analyzed document content, create a se…" at bounding box center [367, 214] width 47 height 13
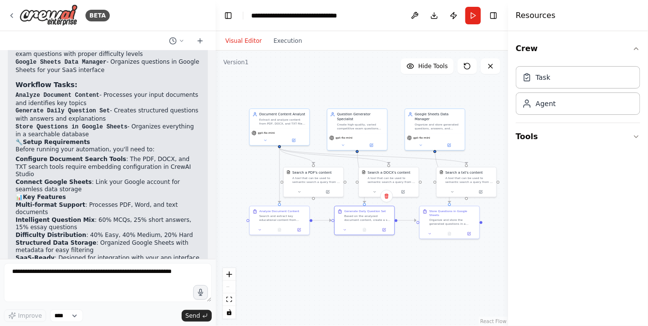
scroll to position [818, 0]
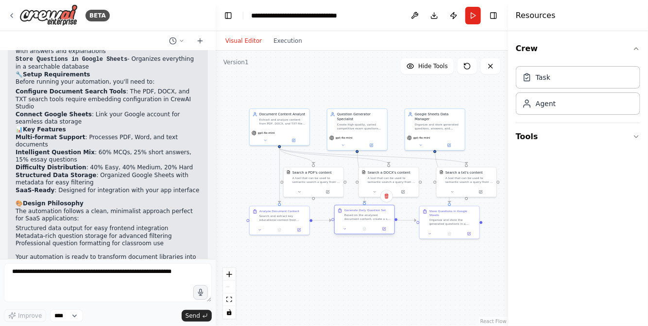
click at [360, 215] on div "Based on the analyzed document content, create a set of {number_of_questions} c…" at bounding box center [367, 217] width 47 height 8
click at [344, 230] on button at bounding box center [345, 229] width 17 height 6
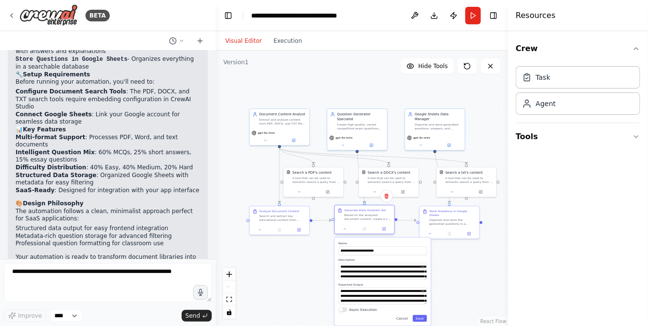
click at [363, 212] on div "Generate Daily Question Set Based on the analyzed document content, create a se…" at bounding box center [367, 214] width 47 height 13
click at [465, 264] on div ".deletable-edge-delete-btn { width: 20px; height: 20px; border: 0px solid #ffff…" at bounding box center [362, 188] width 293 height 275
click at [418, 316] on button "Save" at bounding box center [420, 318] width 14 height 7
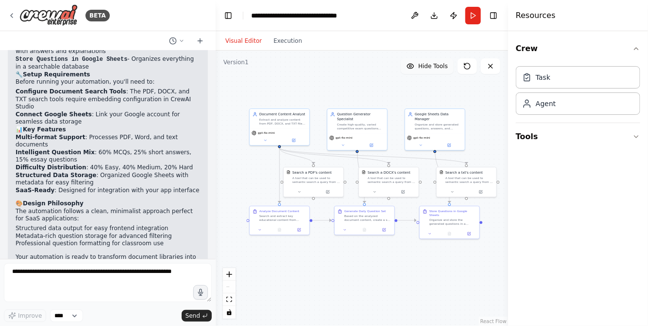
click at [428, 70] on button "Hide Tools" at bounding box center [427, 66] width 53 height 16
click at [429, 70] on button "Show Tools" at bounding box center [425, 66] width 55 height 16
click at [429, 70] on button "Hide Tools" at bounding box center [427, 66] width 53 height 16
click at [429, 70] on button "Show Tools" at bounding box center [425, 66] width 55 height 16
